Goal: Task Accomplishment & Management: Manage account settings

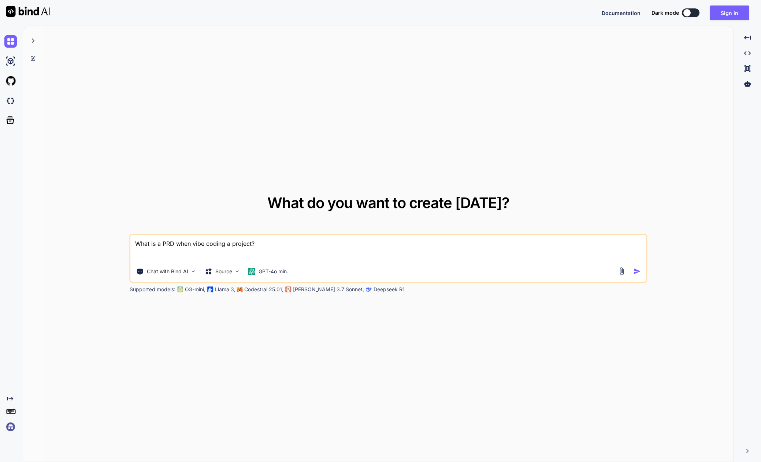
click at [11, 425] on img at bounding box center [10, 427] width 12 height 12
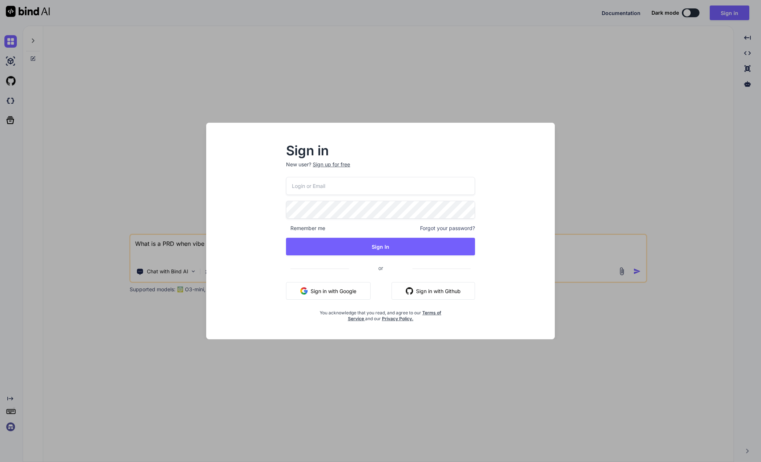
type input "[EMAIL_ADDRESS][DOMAIN_NAME]"
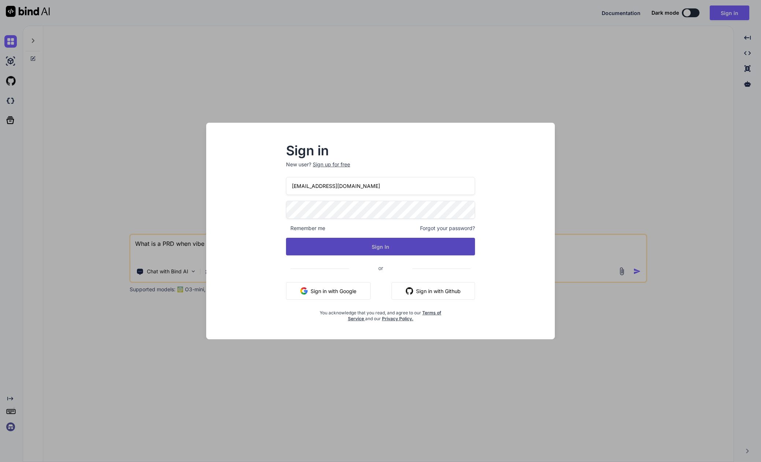
click at [352, 245] on button "Sign In" at bounding box center [380, 247] width 189 height 18
click at [386, 253] on button "Sign In" at bounding box center [380, 247] width 189 height 18
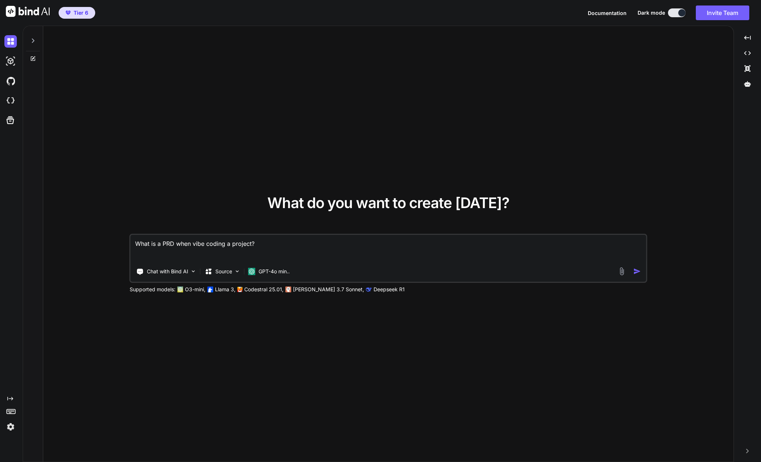
click at [12, 425] on img at bounding box center [10, 427] width 12 height 12
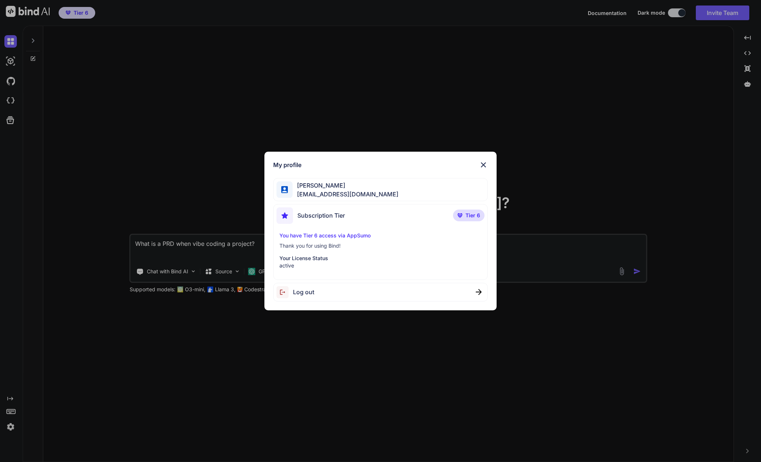
click at [168, 166] on div "My profile [PERSON_NAME] [EMAIL_ADDRESS][DOMAIN_NAME] Subscription Tier Tier 6 …" at bounding box center [380, 231] width 761 height 462
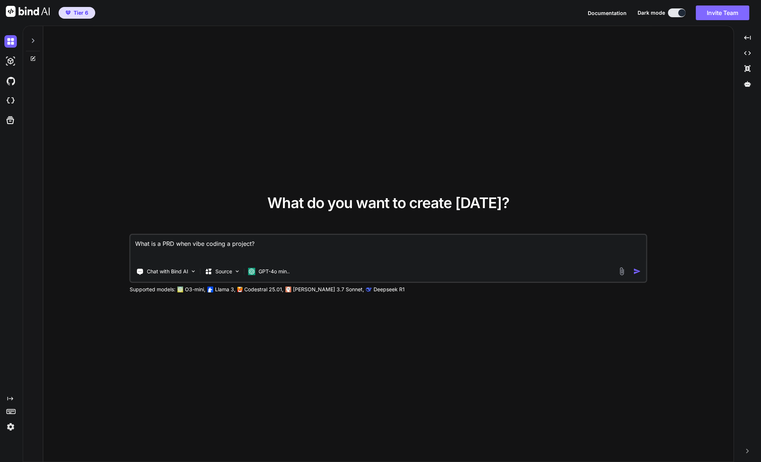
click at [723, 14] on button "Invite Team" at bounding box center [722, 12] width 53 height 15
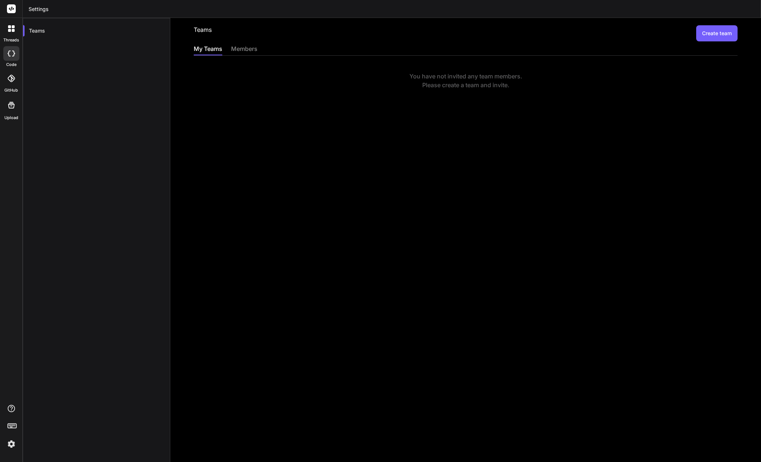
click at [11, 30] on icon at bounding box center [11, 28] width 7 height 7
click at [12, 11] on rect at bounding box center [11, 8] width 9 height 9
click at [11, 7] on rect at bounding box center [11, 8] width 9 height 9
click at [11, 54] on icon at bounding box center [11, 54] width 7 height 6
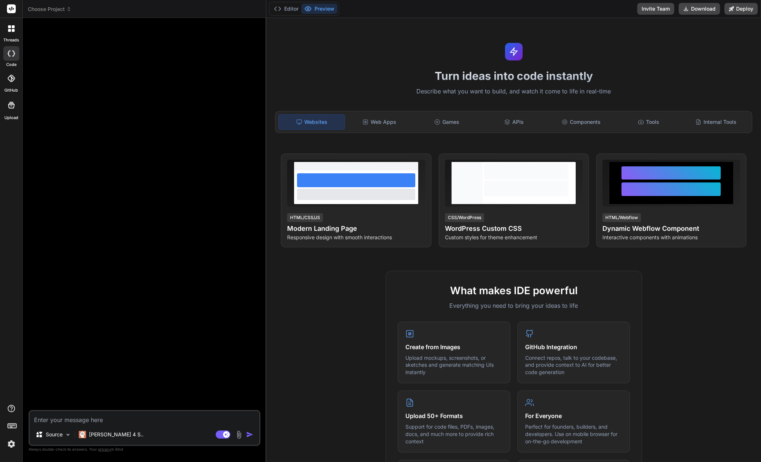
click at [659, 7] on button "Invite Team" at bounding box center [655, 9] width 37 height 12
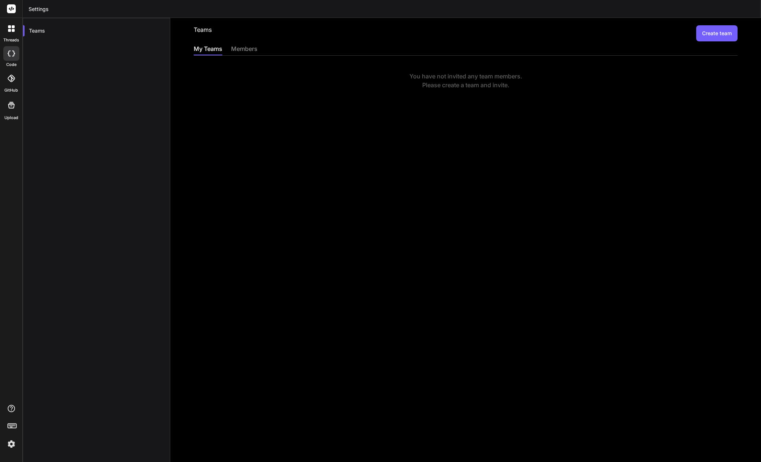
click at [247, 50] on div "members" at bounding box center [244, 49] width 26 height 10
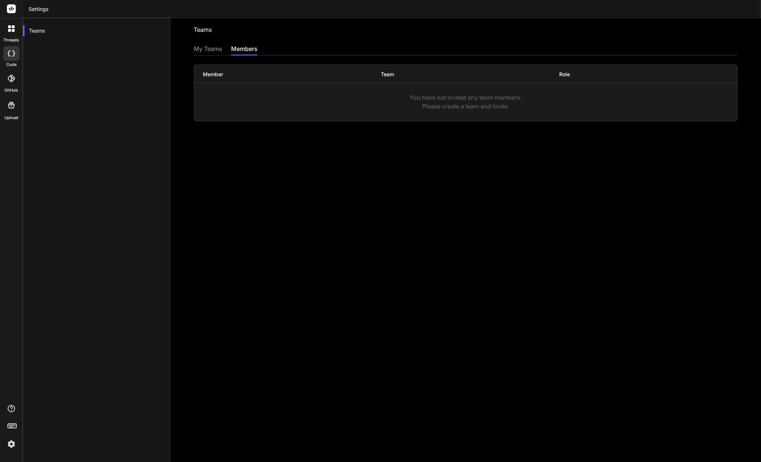
click at [208, 50] on div "My Teams" at bounding box center [208, 49] width 29 height 10
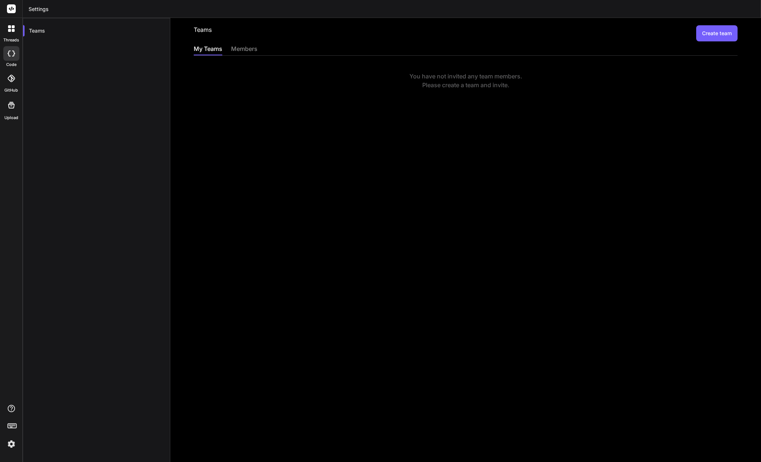
click at [716, 32] on button "Create team" at bounding box center [716, 33] width 41 height 16
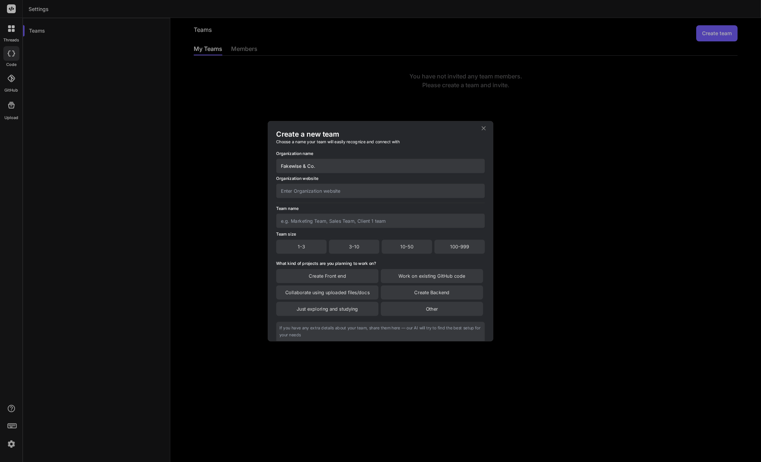
type input "Fakewise & Co."
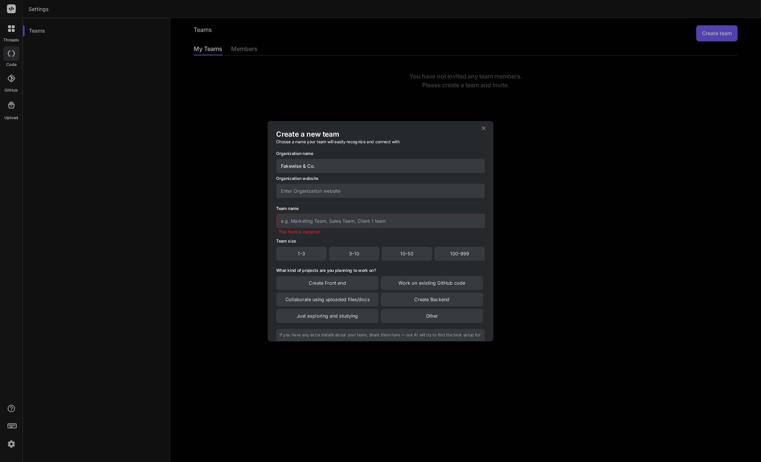
click at [347, 166] on input "Fakewise & Co." at bounding box center [380, 166] width 209 height 14
click at [336, 192] on input "text" at bounding box center [380, 191] width 209 height 14
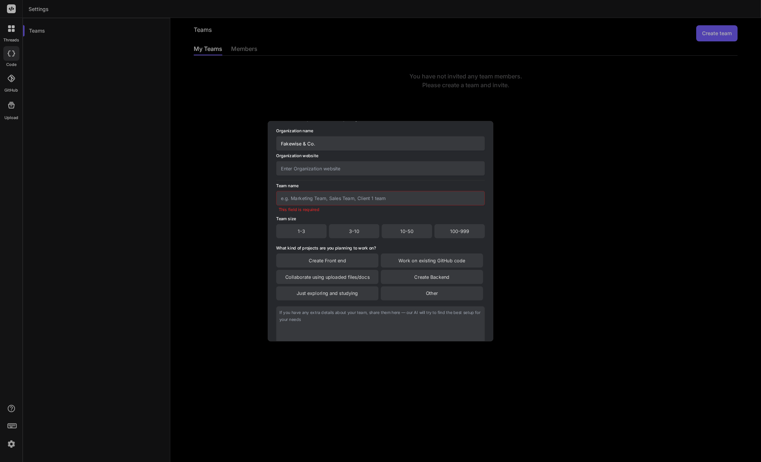
scroll to position [29, 0]
click at [339, 258] on div "Create Front end" at bounding box center [327, 259] width 102 height 14
click at [430, 273] on div "Create Backend" at bounding box center [432, 276] width 102 height 14
click at [351, 275] on div "Collaborate using uploaded files/docs" at bounding box center [327, 276] width 102 height 15
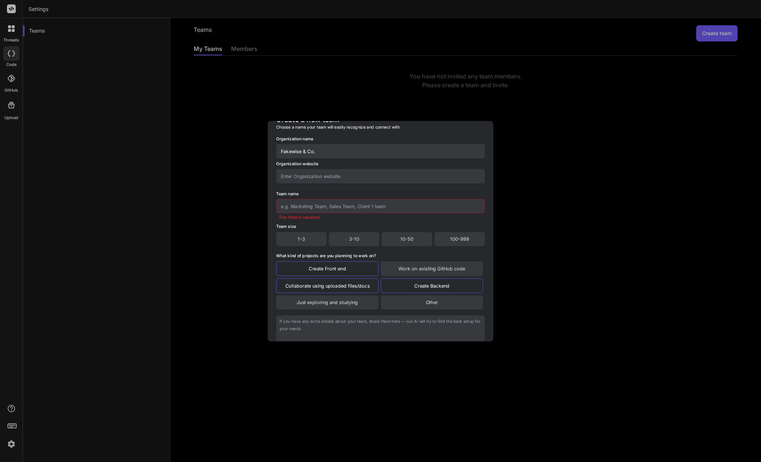
scroll to position [16, 0]
click at [353, 239] on div "3-10" at bounding box center [354, 241] width 51 height 14
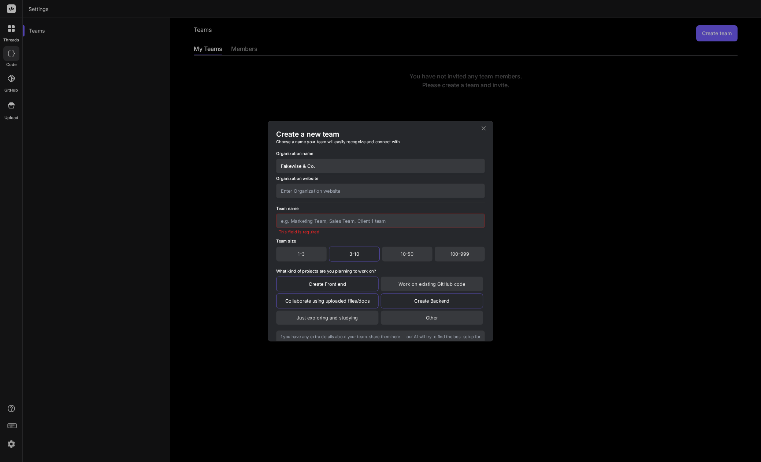
scroll to position [0, 0]
click at [328, 220] on input "text" at bounding box center [380, 221] width 209 height 14
type input "T"
type input "Coding & Tech"
click at [343, 236] on div "Organization name Fakewise & Co. Organization website Team name Coding & Tech T…" at bounding box center [380, 267] width 209 height 245
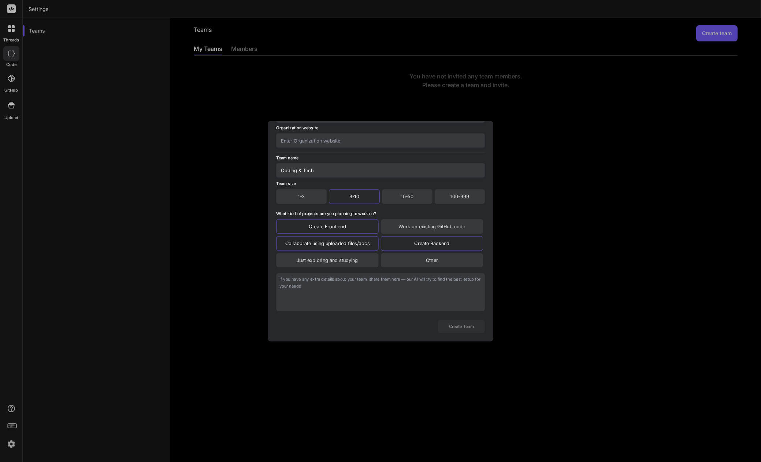
scroll to position [63, 0]
click at [421, 225] on div "Work on existing GitHub code" at bounding box center [432, 226] width 102 height 15
click at [462, 325] on button "Create Team" at bounding box center [461, 326] width 47 height 13
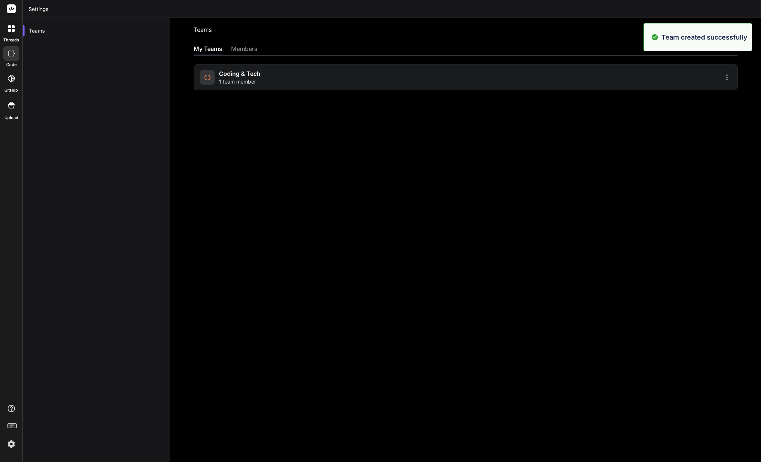
click at [267, 78] on div "Coding & Tech 1 team member" at bounding box center [331, 77] width 263 height 16
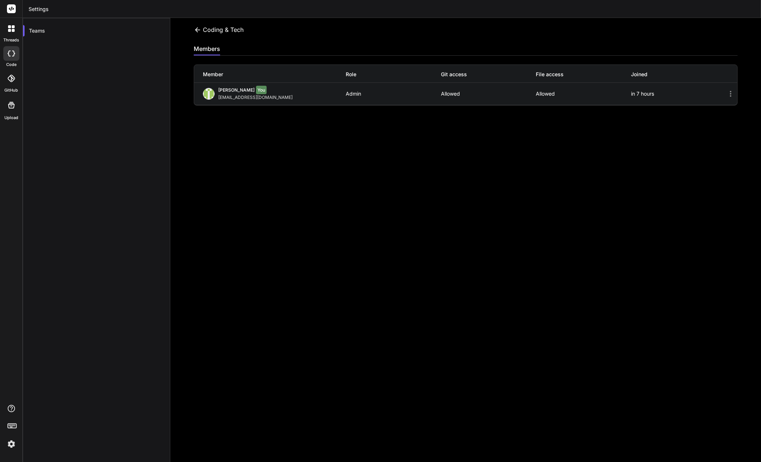
click at [730, 95] on icon at bounding box center [730, 93] width 9 height 9
click at [730, 92] on icon at bounding box center [730, 93] width 9 height 9
click at [196, 30] on icon at bounding box center [197, 29] width 5 height 5
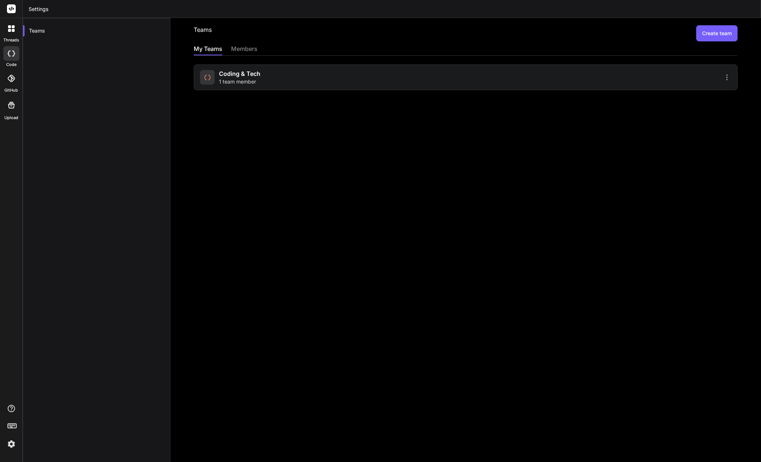
click at [245, 49] on div "members" at bounding box center [244, 49] width 26 height 10
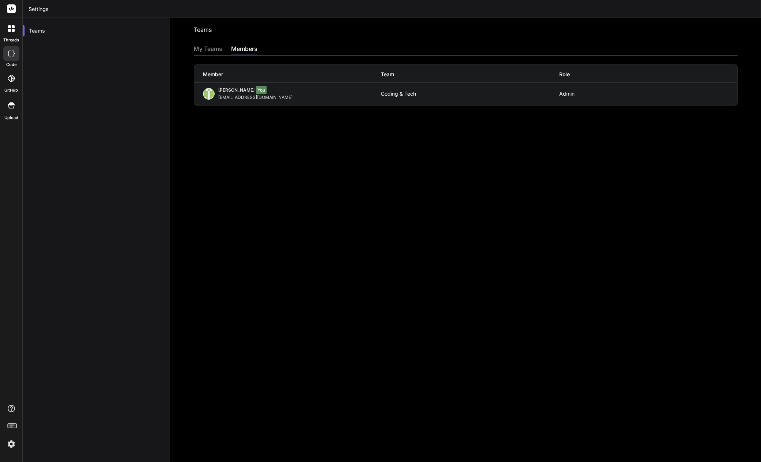
click at [208, 48] on div "My Teams" at bounding box center [208, 49] width 29 height 10
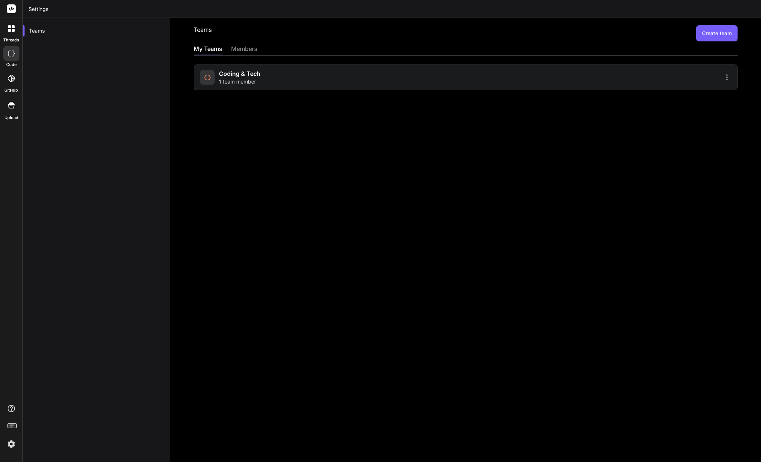
click at [330, 81] on div "Coding & Tech 1 team member" at bounding box center [331, 77] width 263 height 16
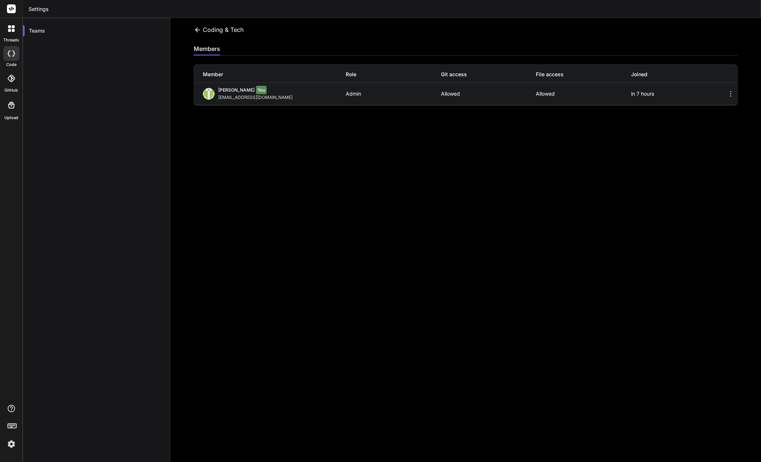
click at [731, 93] on icon at bounding box center [730, 93] width 9 height 9
click at [197, 30] on icon at bounding box center [198, 30] width 8 height 8
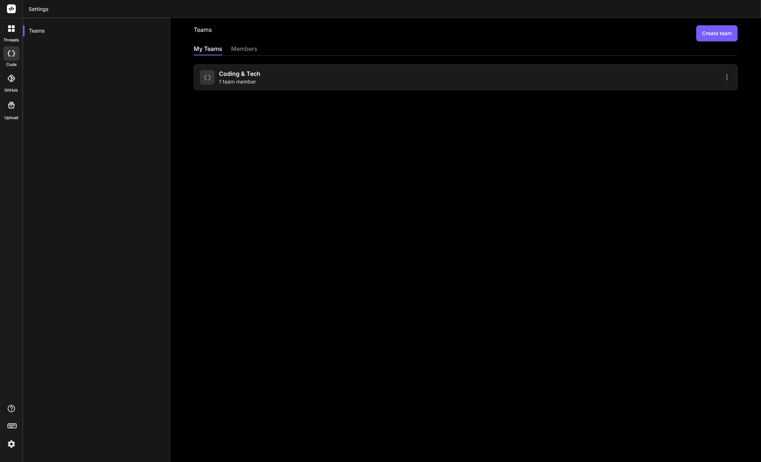
click at [726, 77] on icon at bounding box center [727, 77] width 9 height 9
click at [674, 80] on span "Settings" at bounding box center [676, 81] width 20 height 7
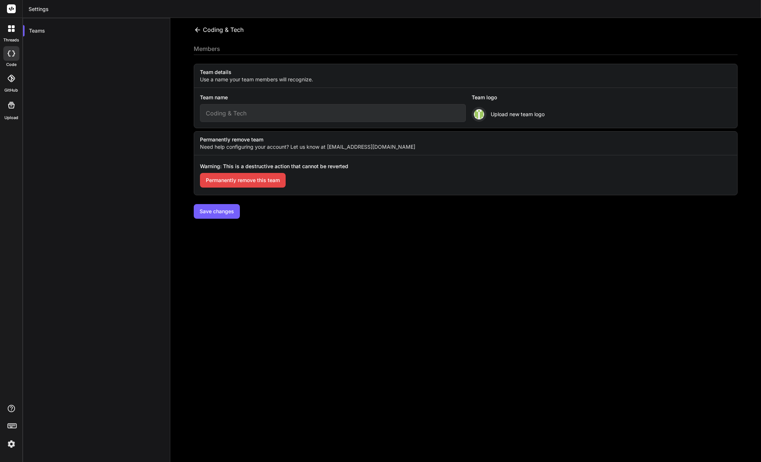
click at [251, 113] on input "Coding & Tech" at bounding box center [333, 113] width 266 height 18
click at [195, 30] on icon at bounding box center [198, 30] width 8 height 8
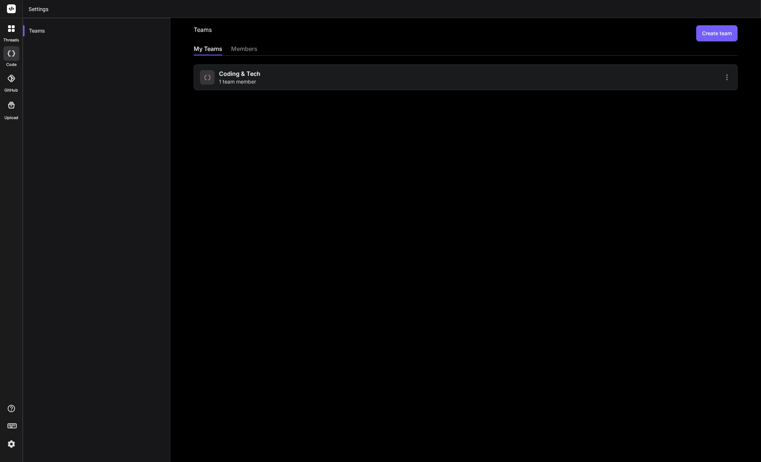
click at [244, 48] on div "members" at bounding box center [244, 49] width 26 height 10
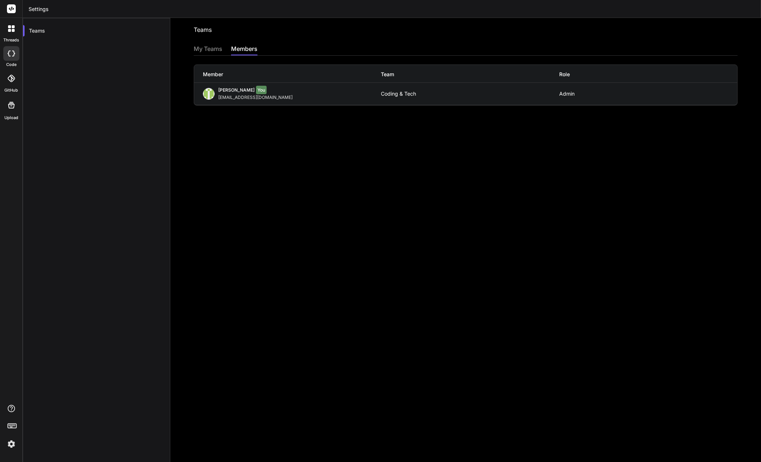
click at [245, 265] on div "Teams Invite into a team My Teams members Member Team Role [PERSON_NAME] You [E…" at bounding box center [465, 240] width 591 height 444
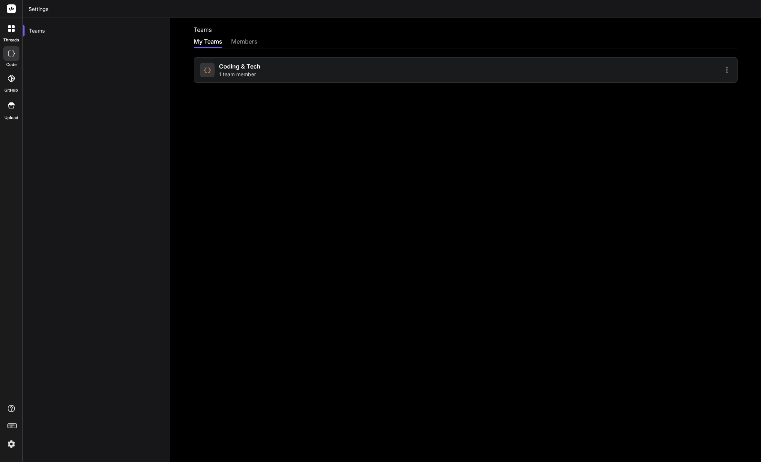
click at [10, 441] on img at bounding box center [11, 444] width 12 height 12
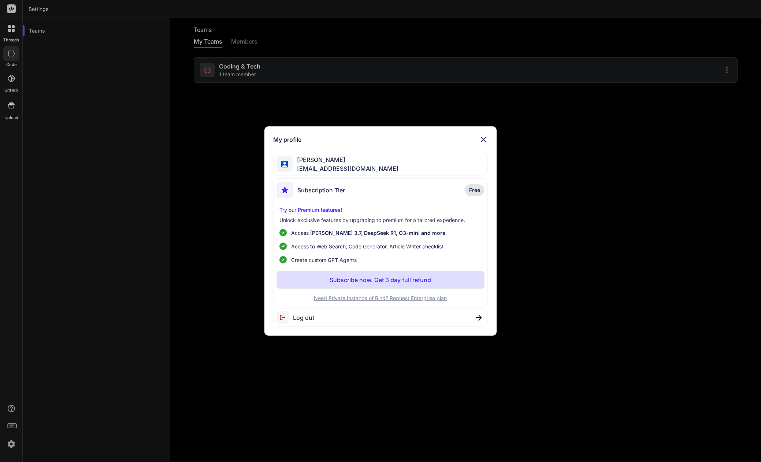
click at [484, 137] on img at bounding box center [483, 139] width 9 height 9
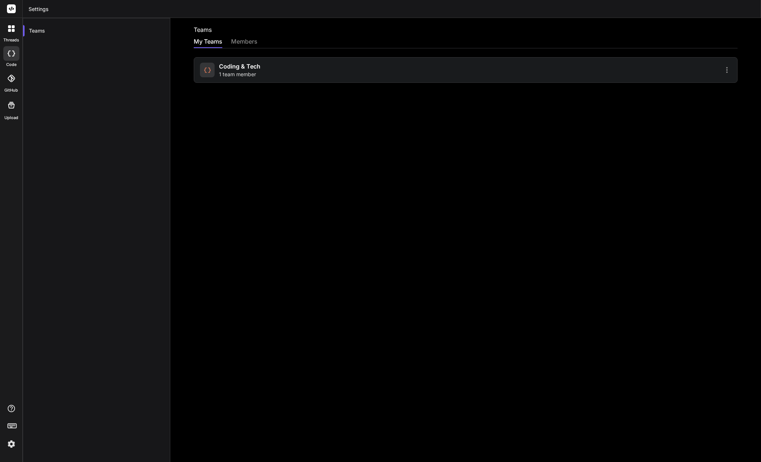
click at [389, 67] on div "Coding & Tech 1 team member" at bounding box center [331, 70] width 263 height 16
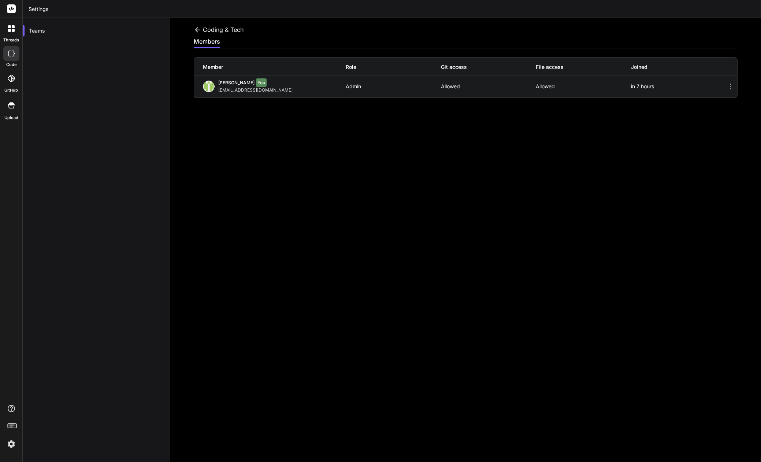
click at [733, 86] on icon at bounding box center [730, 86] width 9 height 9
click at [196, 27] on icon at bounding box center [198, 30] width 8 height 8
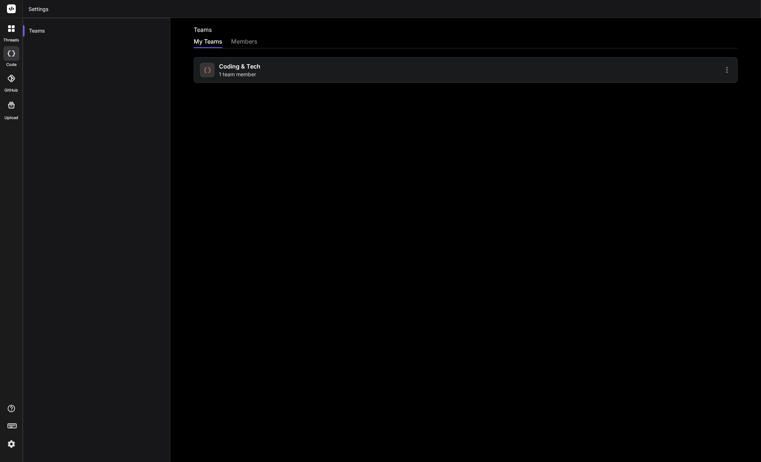
click at [727, 71] on icon at bounding box center [727, 70] width 9 height 9
click at [354, 174] on div at bounding box center [380, 231] width 761 height 462
click at [12, 441] on img at bounding box center [11, 444] width 12 height 12
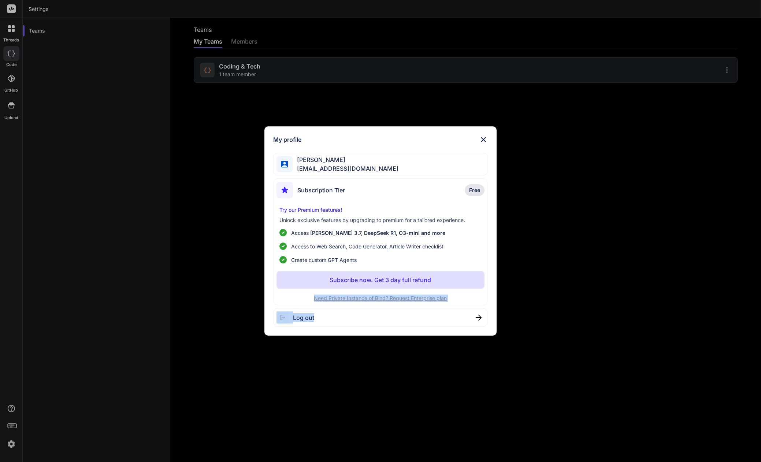
drag, startPoint x: 642, startPoint y: 329, endPoint x: 634, endPoint y: 271, distance: 58.0
click at [636, 277] on div "My profile [PERSON_NAME] [EMAIL_ADDRESS][DOMAIN_NAME] Subscription Tier Free Tr…" at bounding box center [380, 231] width 761 height 462
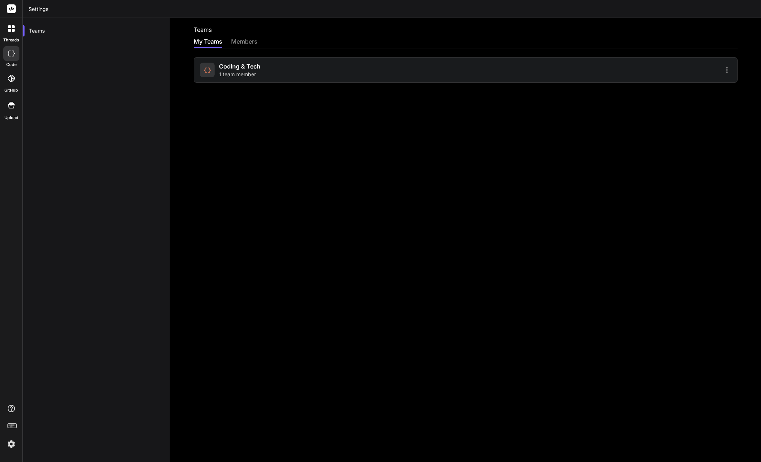
click at [727, 71] on icon at bounding box center [727, 70] width 9 height 9
click at [682, 74] on span "Settings" at bounding box center [676, 73] width 20 height 7
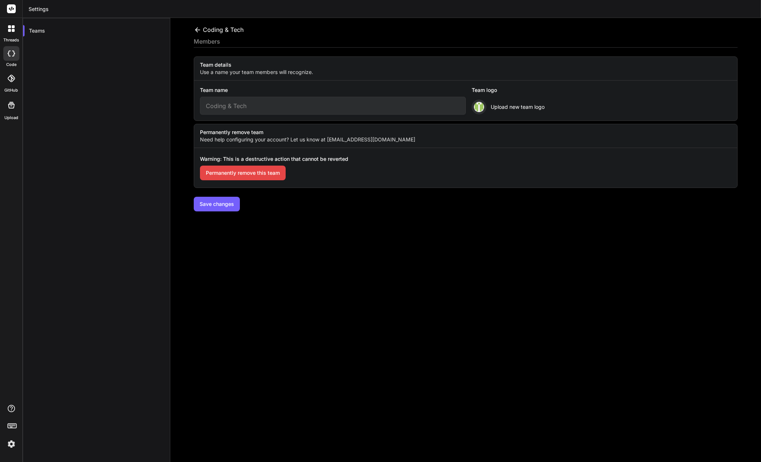
click at [237, 170] on button "Permanently remove this team" at bounding box center [243, 173] width 86 height 15
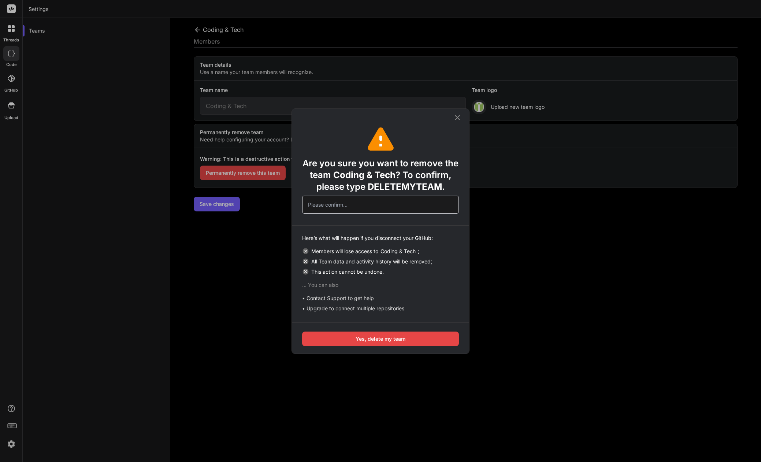
click at [383, 184] on span "DELETEMYTEAM" at bounding box center [405, 186] width 74 height 11
copy span "DELETEMYTEAM"
click at [374, 204] on input "text" at bounding box center [380, 205] width 157 height 18
paste input "DELETEMYTEAM"
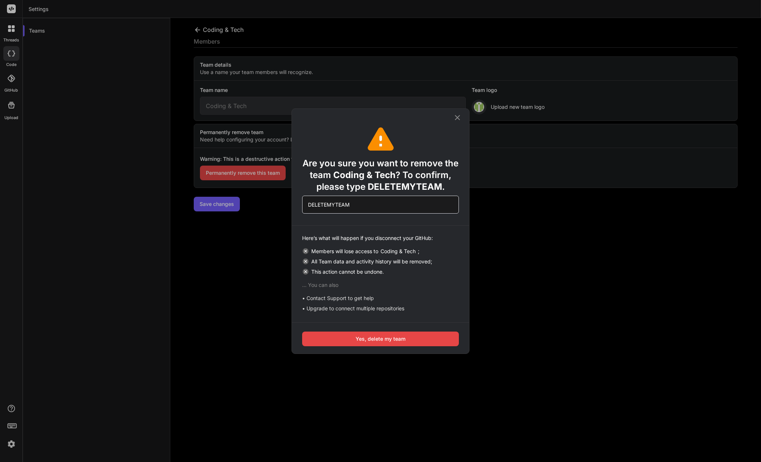
type input "DELETEMYTEAM"
click at [373, 341] on button "Yes, delete my team" at bounding box center [380, 338] width 157 height 15
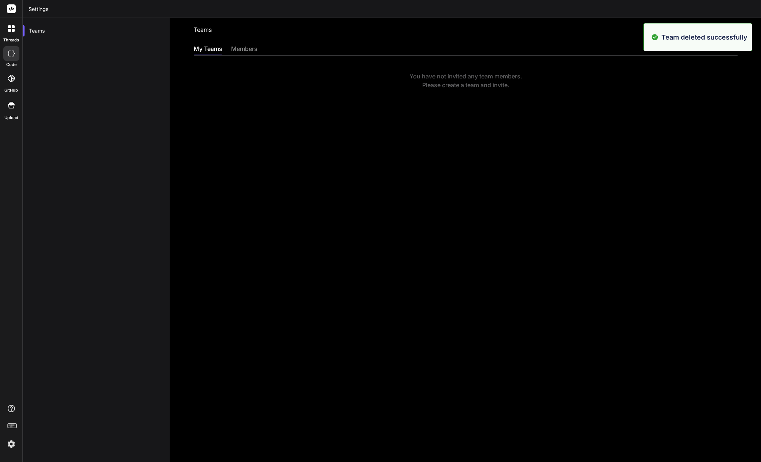
click at [11, 446] on img at bounding box center [11, 444] width 12 height 12
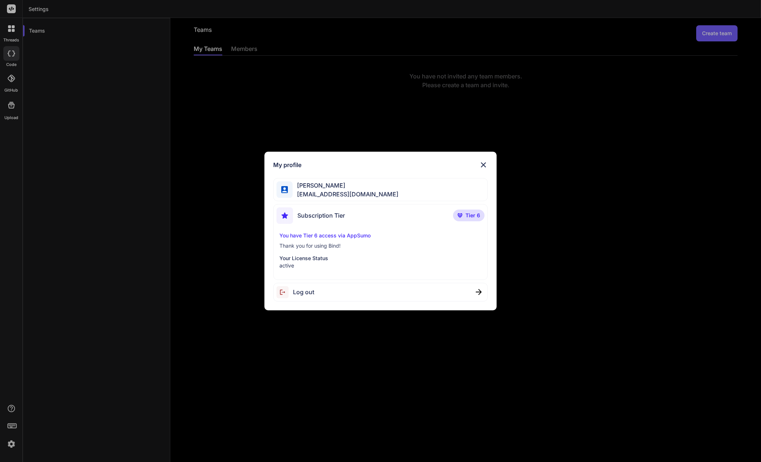
click at [482, 163] on img at bounding box center [483, 164] width 9 height 9
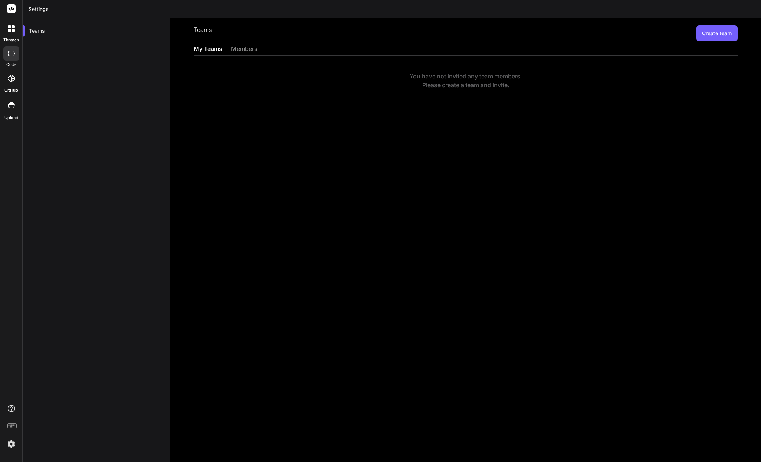
click at [12, 30] on icon at bounding box center [13, 30] width 3 height 3
click at [11, 58] on div at bounding box center [11, 53] width 16 height 15
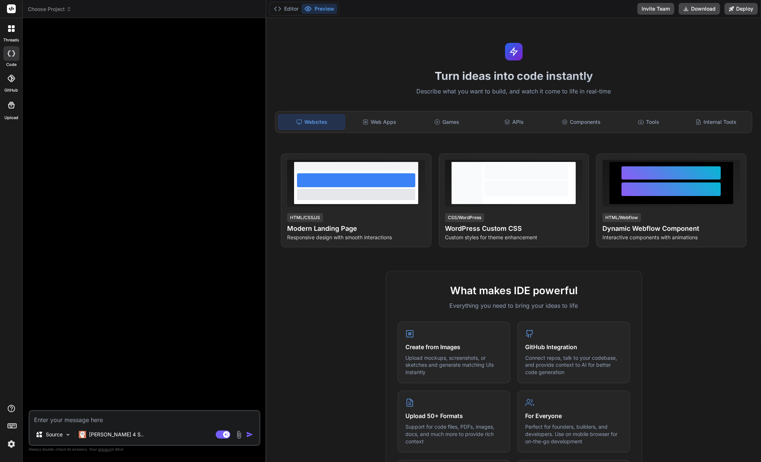
click at [52, 12] on span "Choose Project" at bounding box center [50, 8] width 44 height 7
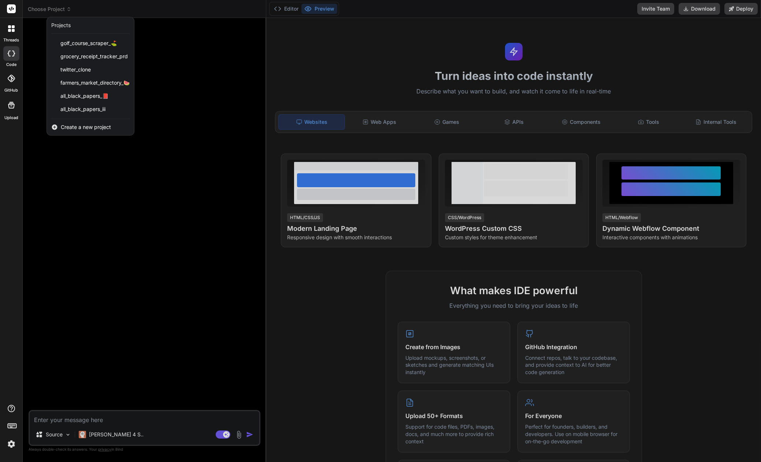
click at [52, 12] on div at bounding box center [380, 231] width 761 height 462
